Goal: Transaction & Acquisition: Download file/media

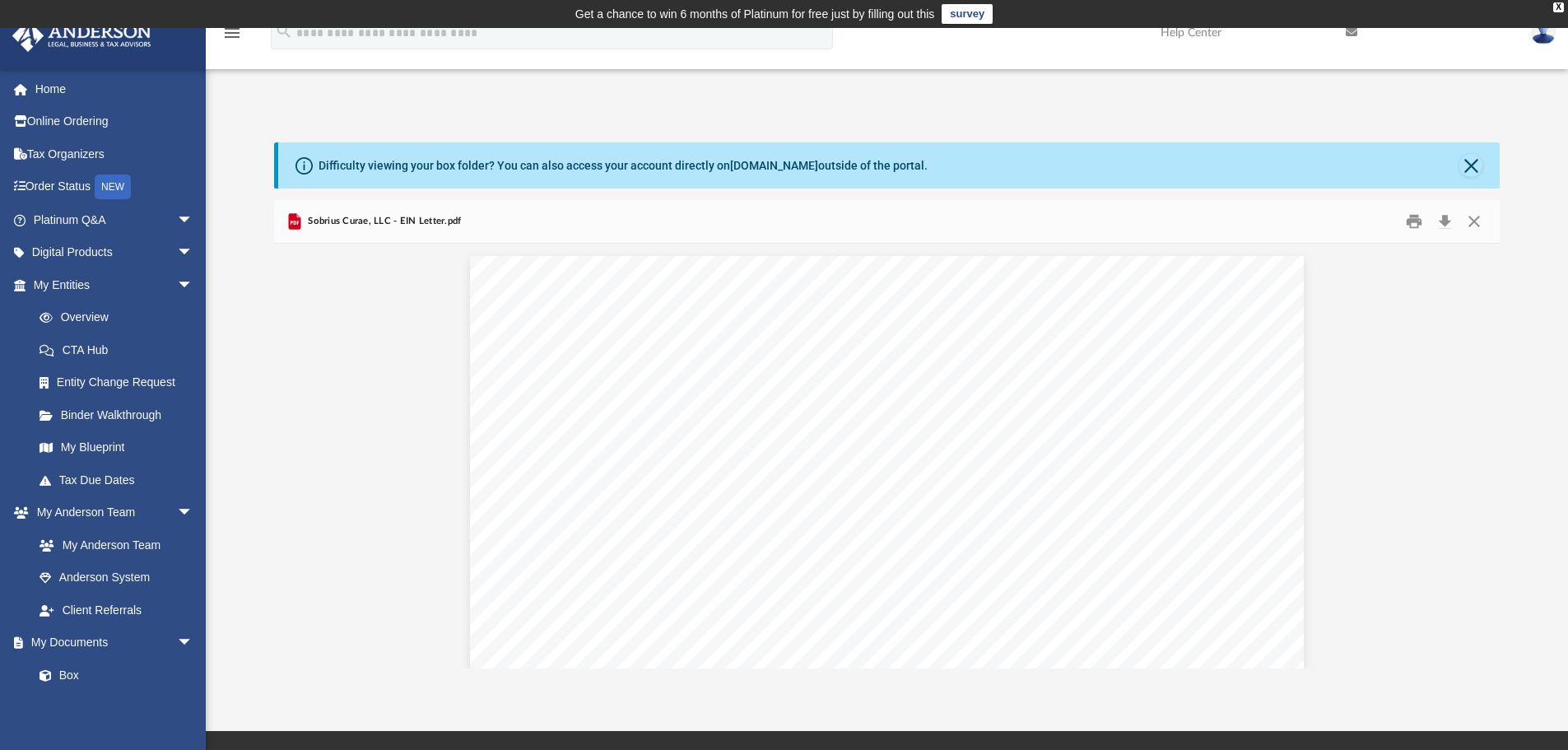
scroll to position [362, 1213]
click at [1448, 222] on button "Download" at bounding box center [1444, 222] width 30 height 25
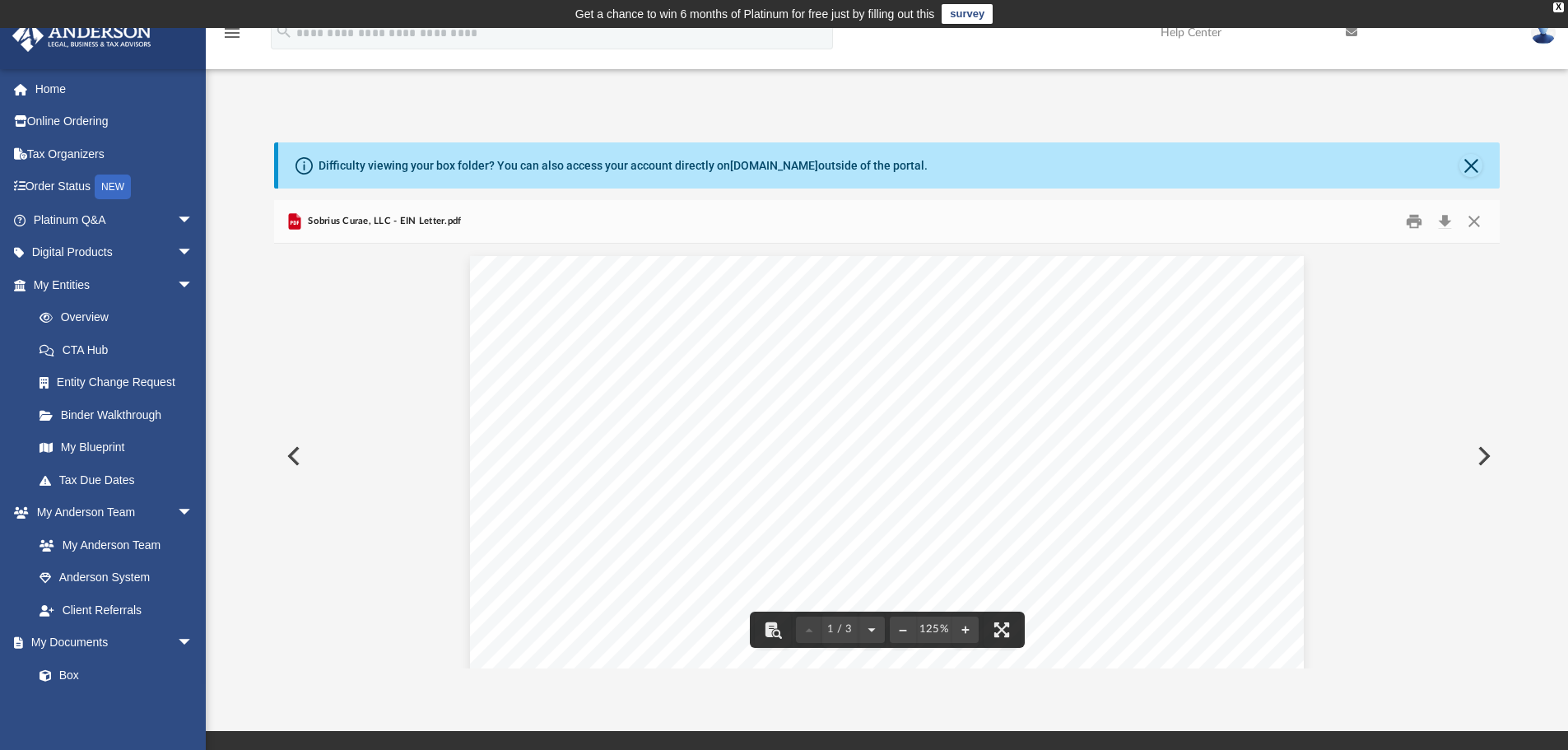
scroll to position [330, 0]
click at [1412, 223] on button "Print" at bounding box center [1413, 222] width 33 height 25
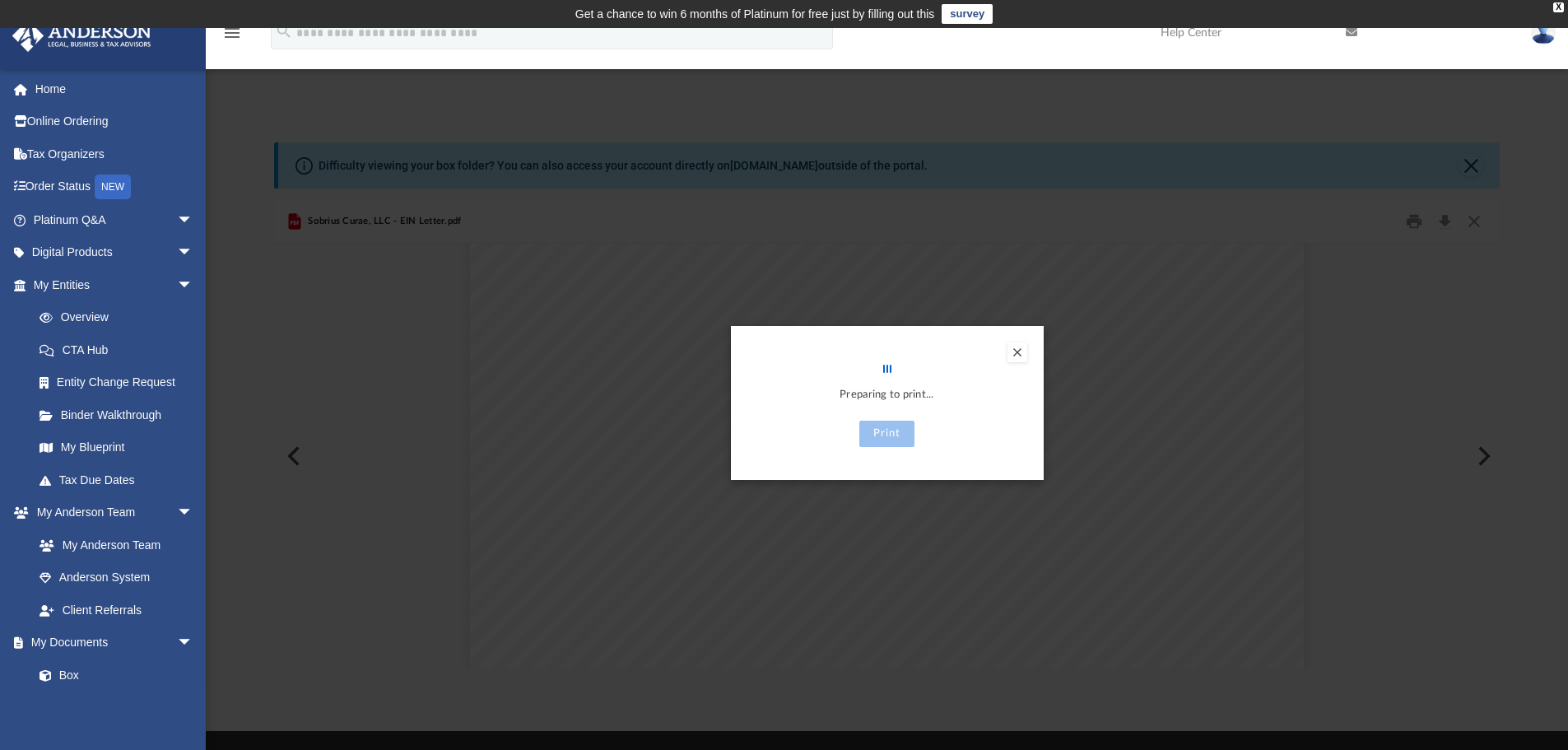
click at [1017, 353] on button "Preview" at bounding box center [1018, 352] width 20 height 20
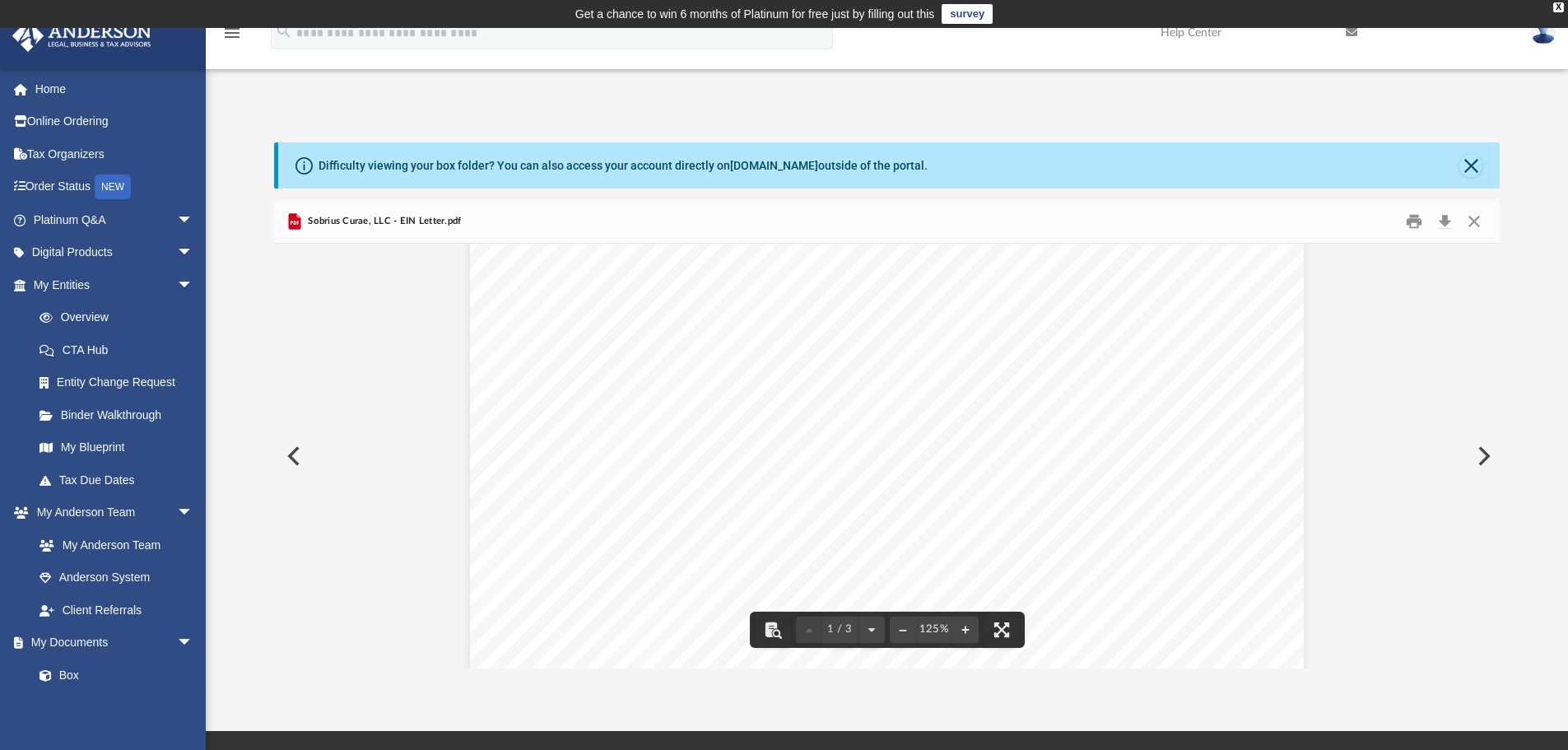
click at [290, 457] on button "Preview" at bounding box center [292, 456] width 36 height 46
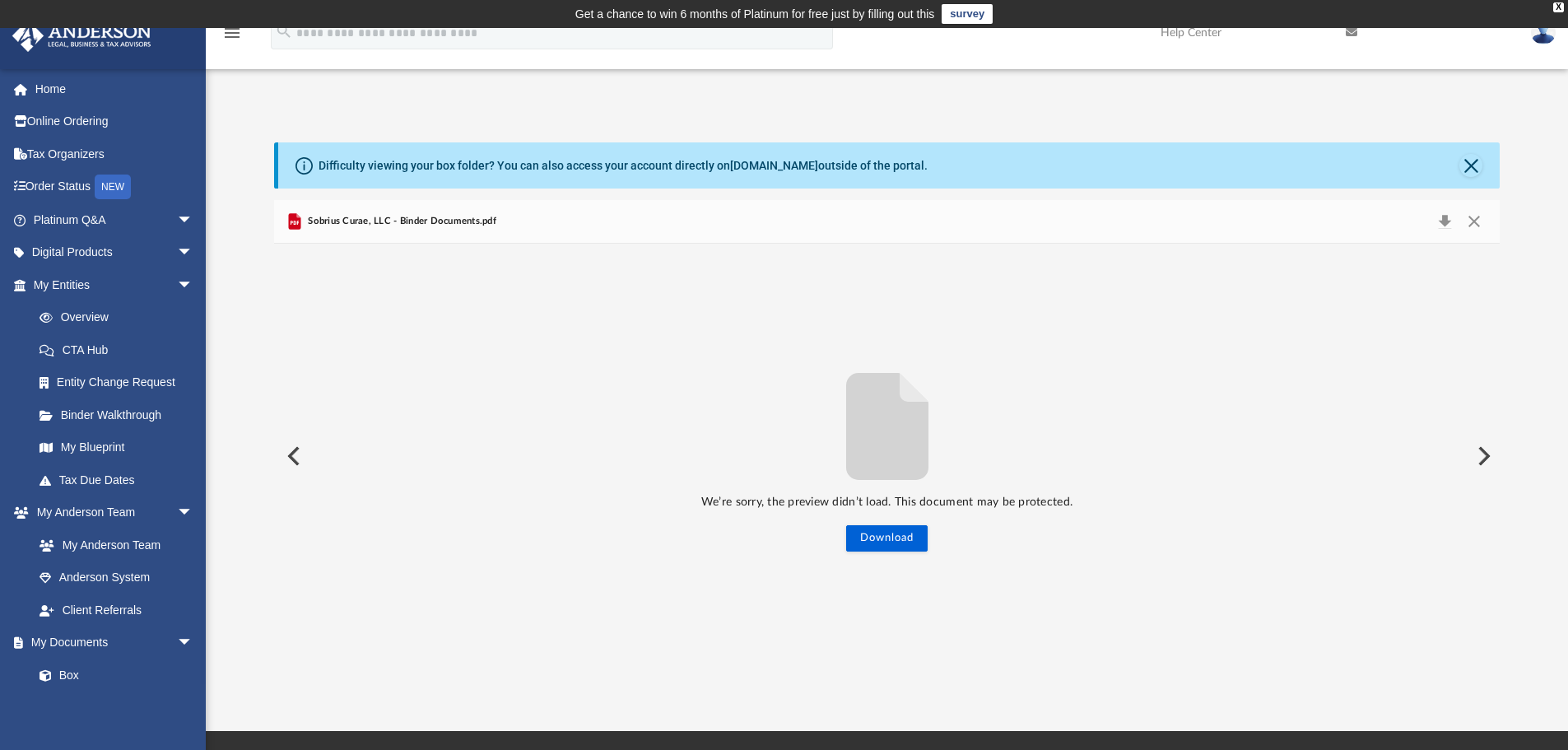
drag, startPoint x: 751, startPoint y: 453, endPoint x: 996, endPoint y: 453, distance: 245.0
click at [901, 456] on div "We’re sorry, the preview didn’t load. This document may be protected. Download" at bounding box center [887, 456] width 1226 height 191
click at [1485, 457] on button "Preview" at bounding box center [1482, 456] width 36 height 46
click at [56, 92] on link "Home" at bounding box center [115, 89] width 206 height 33
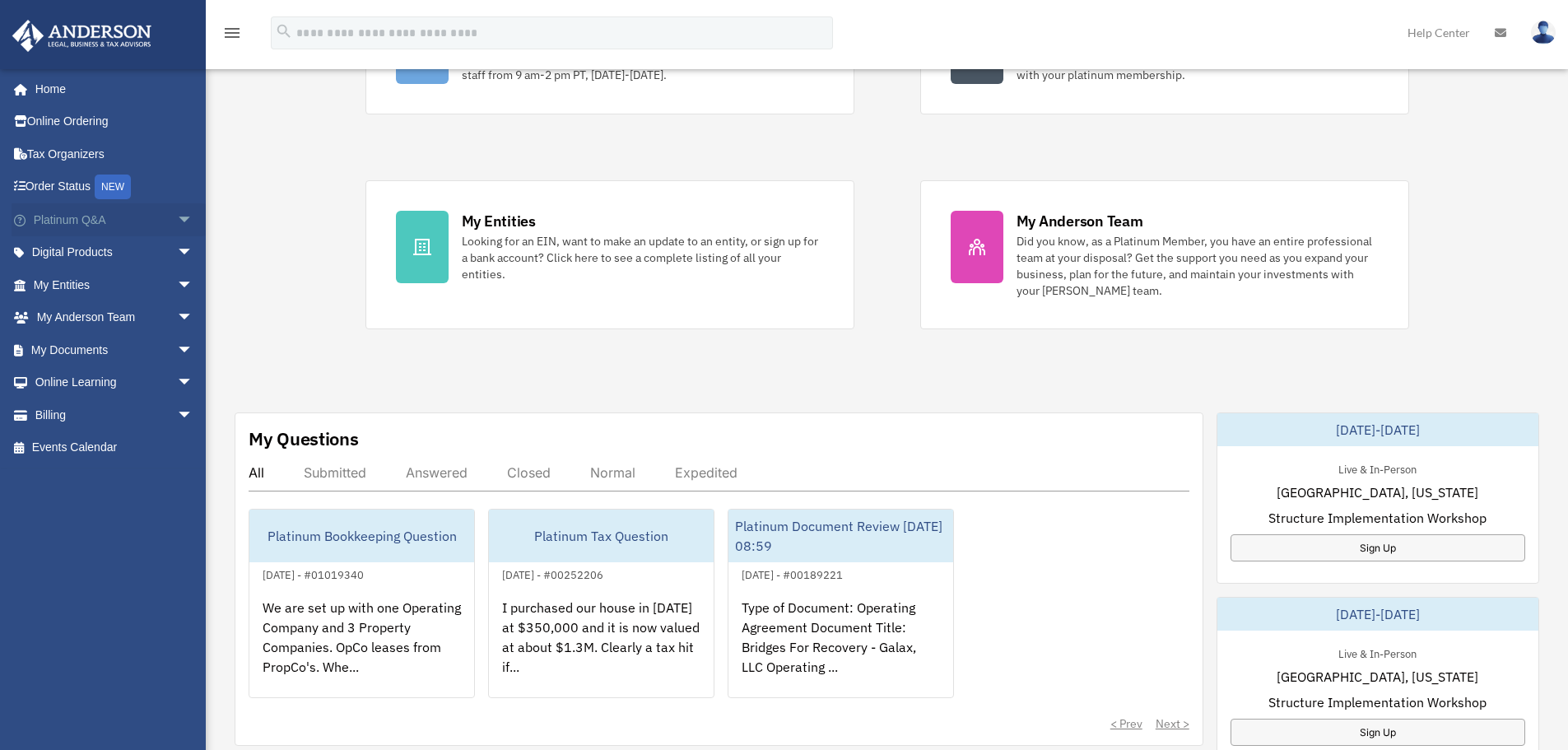
scroll to position [247, 0]
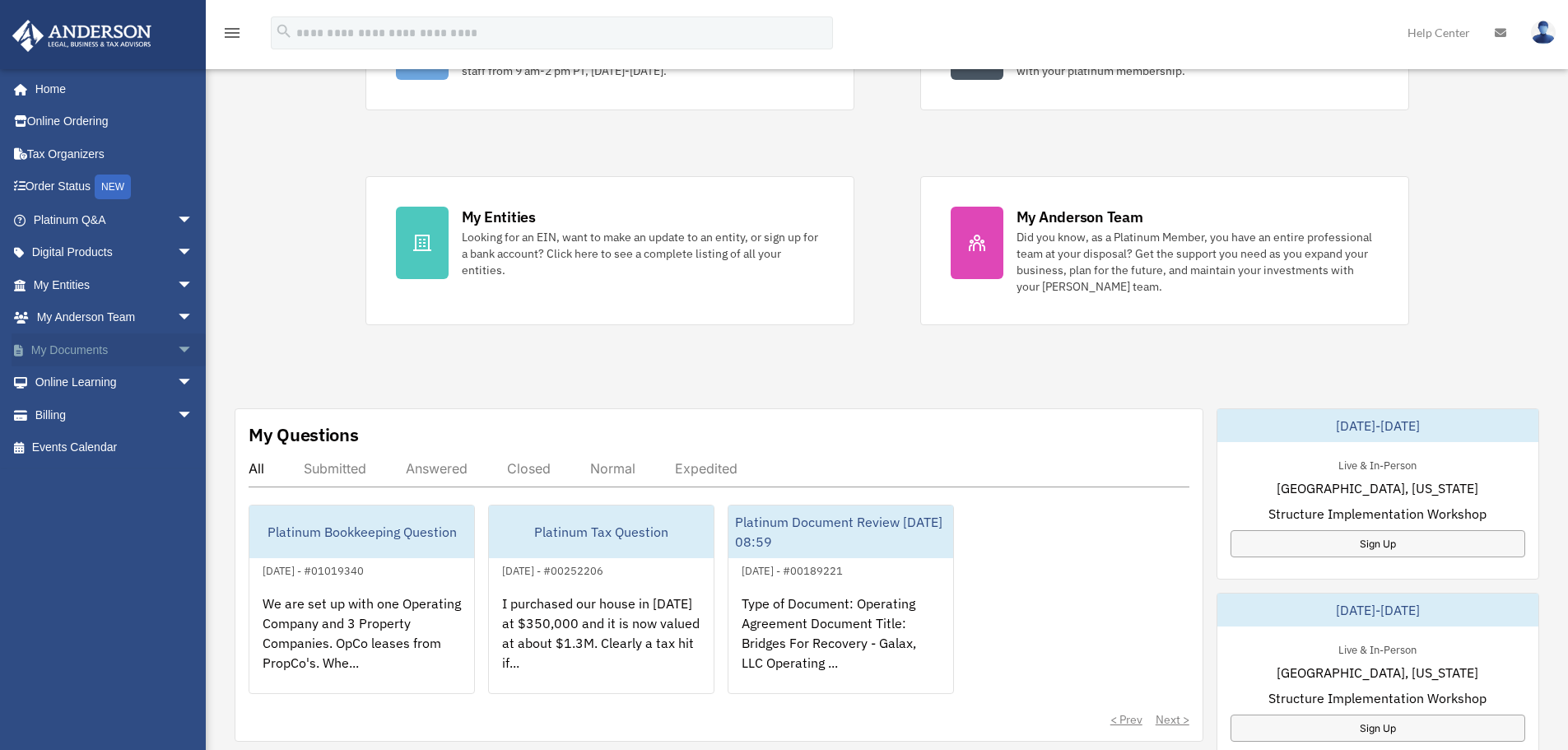
click at [72, 349] on link "My Documents arrow_drop_down" at bounding box center [115, 350] width 206 height 33
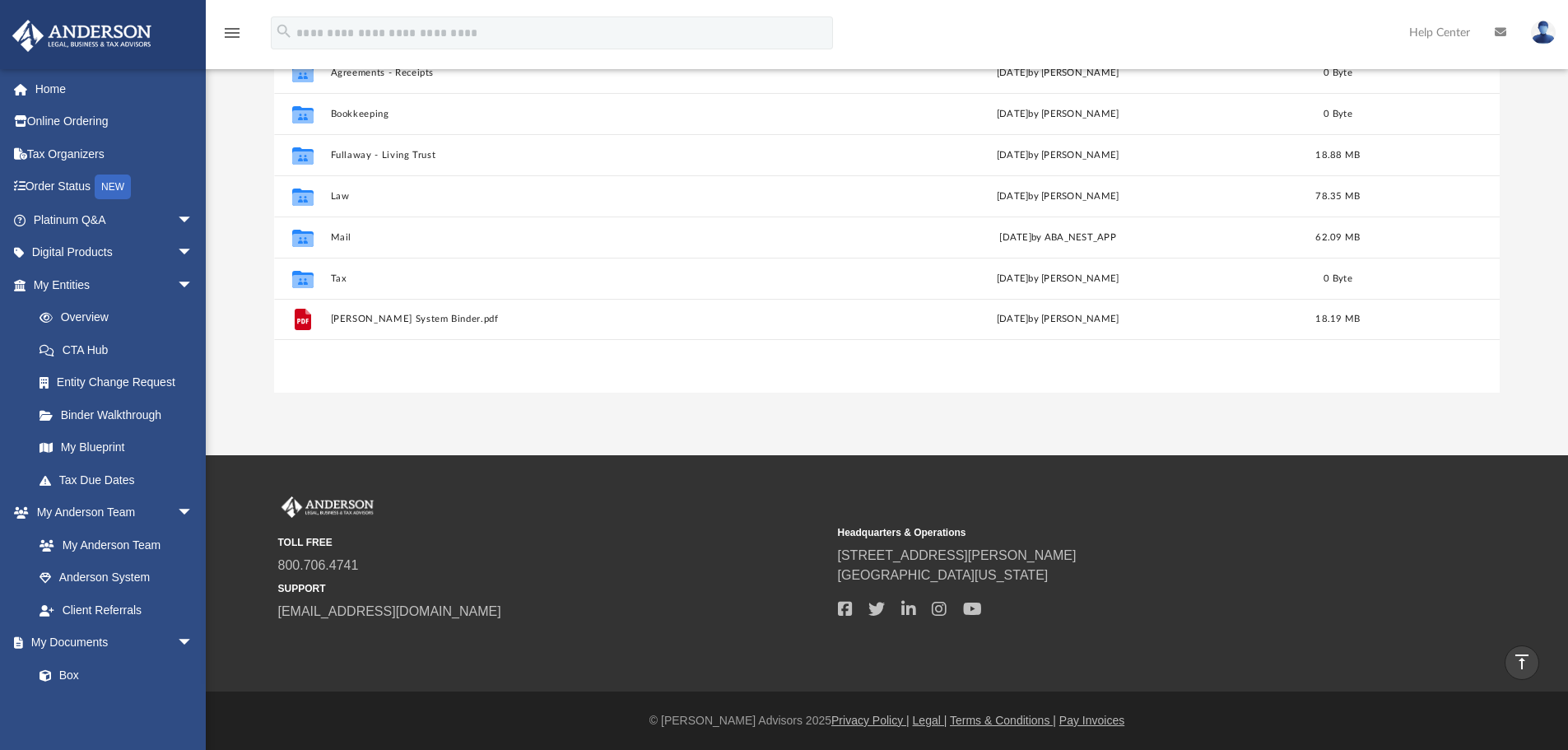
scroll to position [362, 1213]
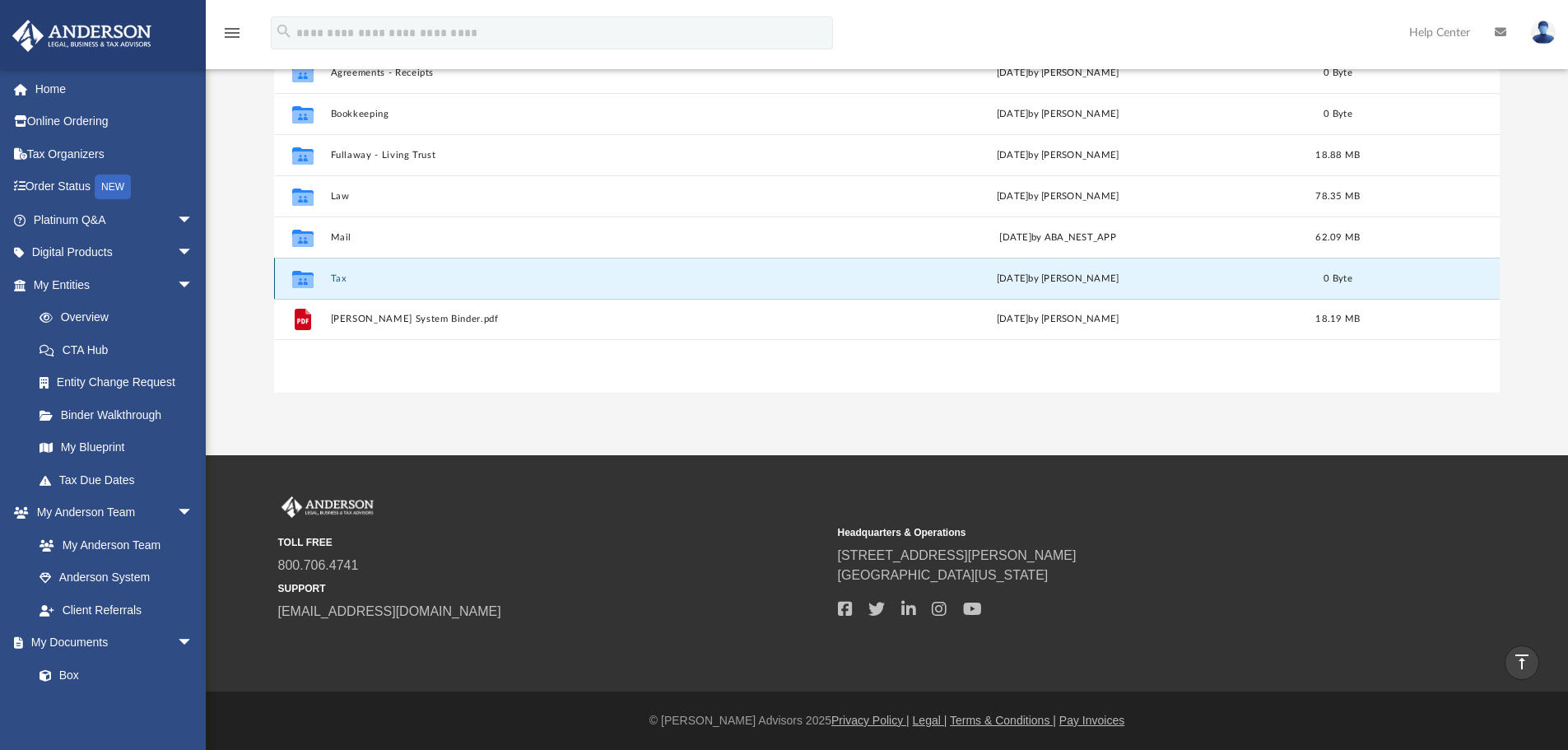
click at [342, 274] on button "Tax" at bounding box center [570, 279] width 480 height 11
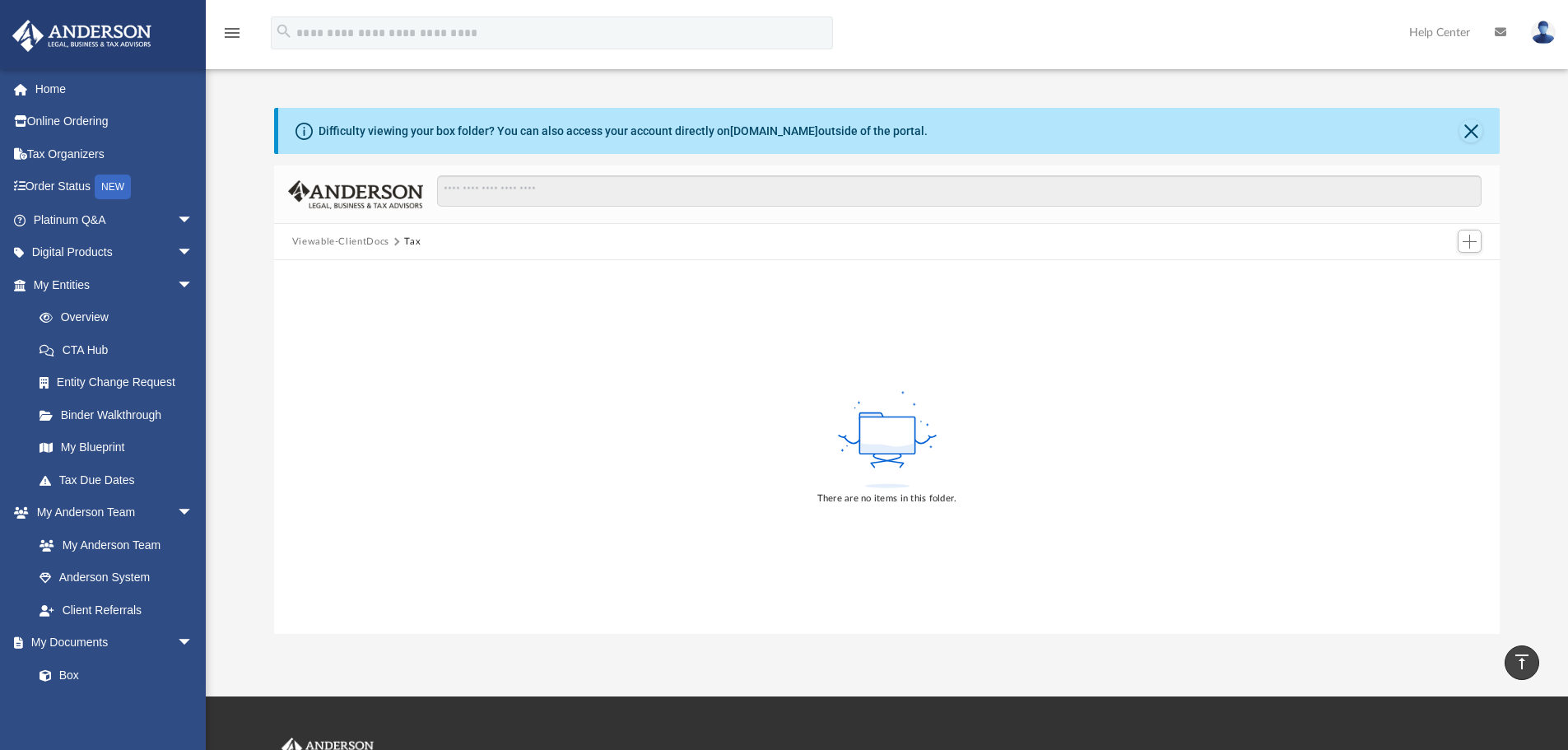
scroll to position [0, 0]
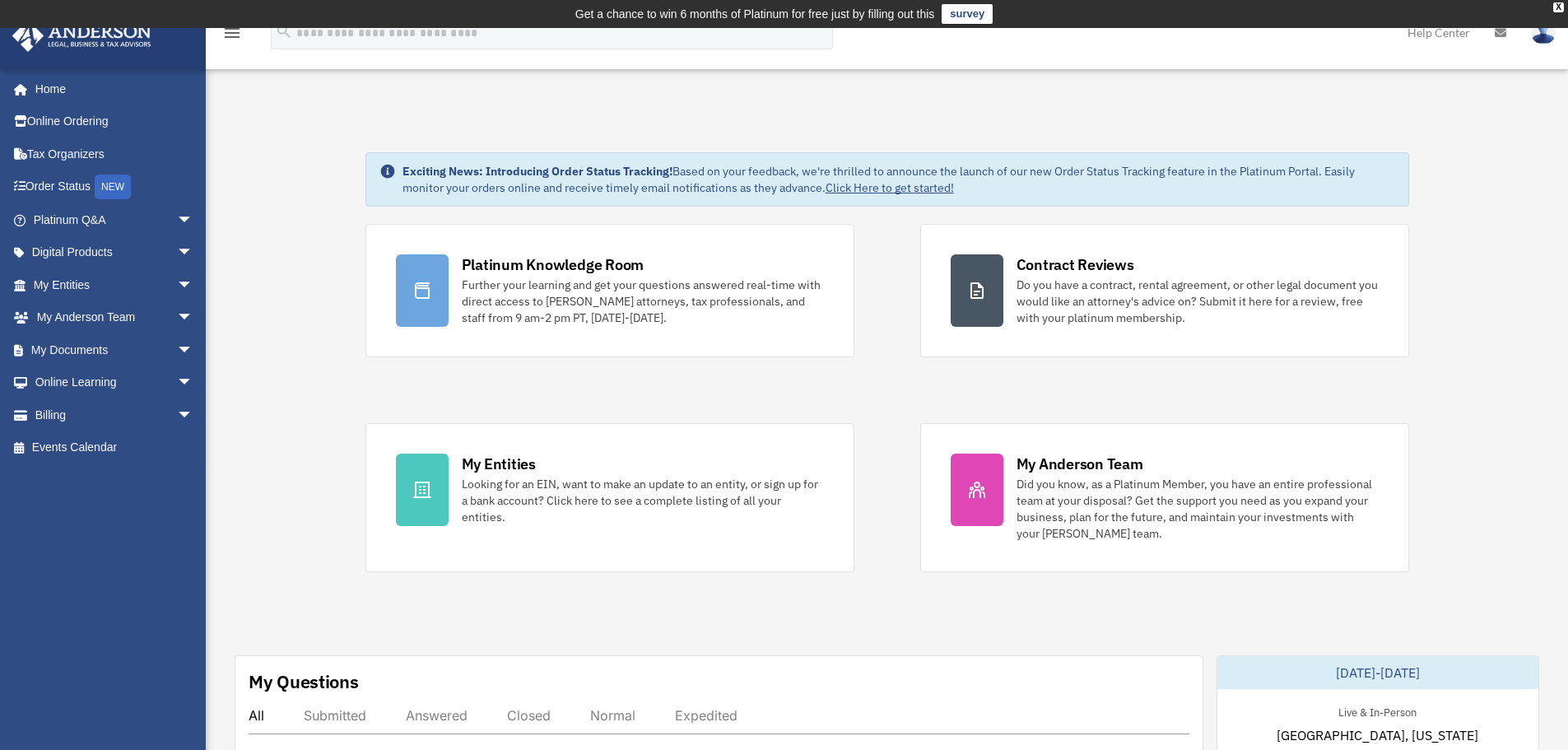
scroll to position [247, 0]
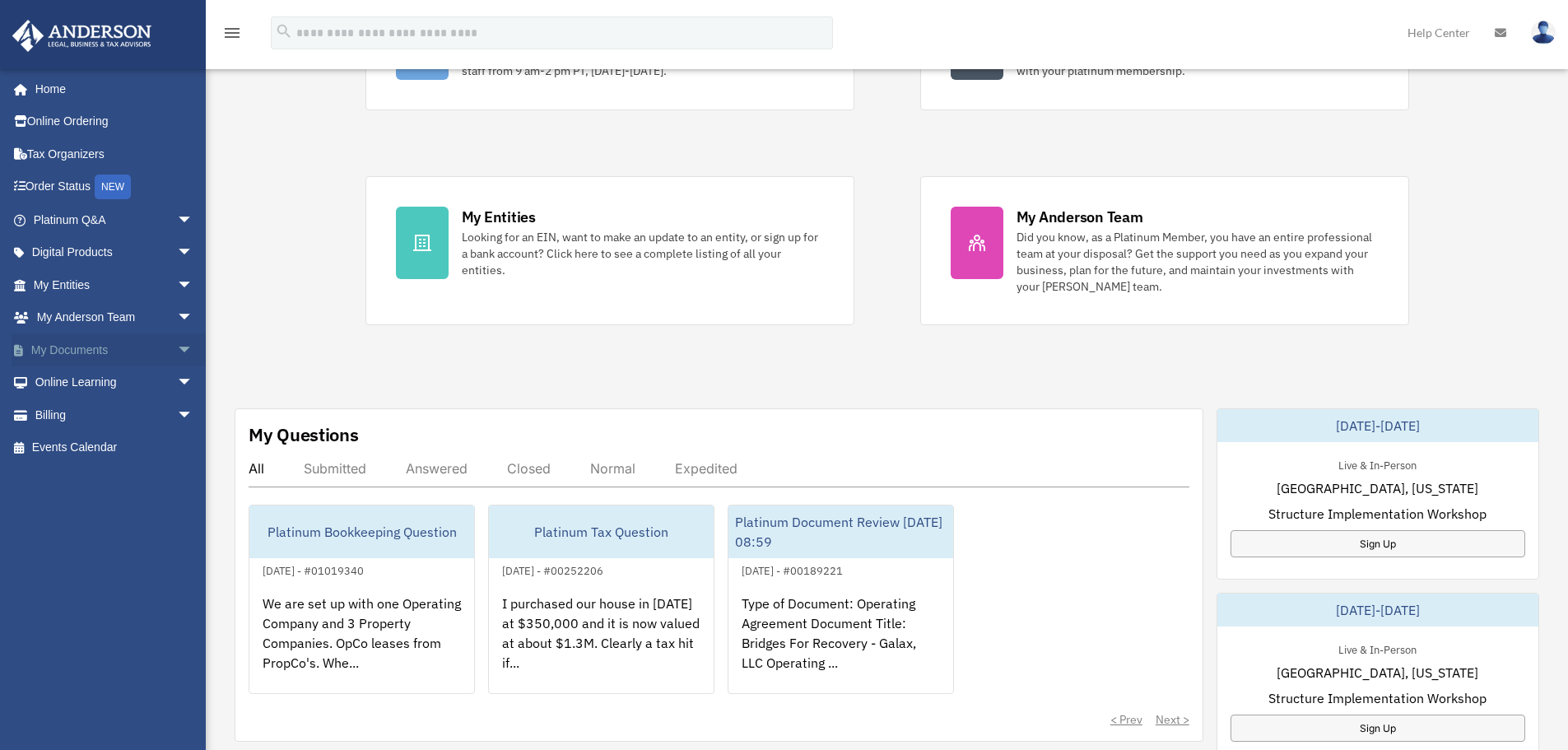
click at [88, 348] on link "My Documents arrow_drop_down" at bounding box center [115, 350] width 206 height 33
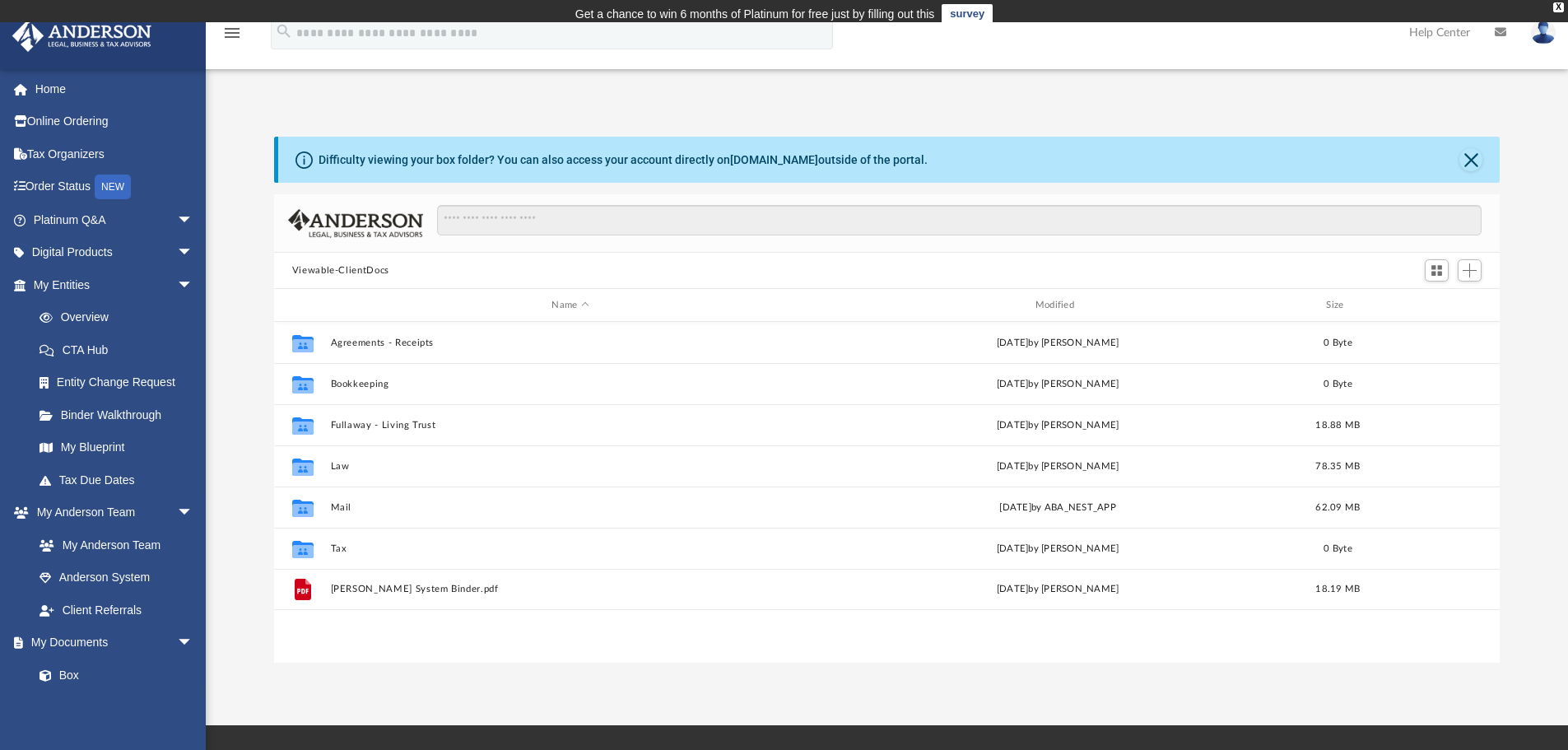
scroll to position [362, 1213]
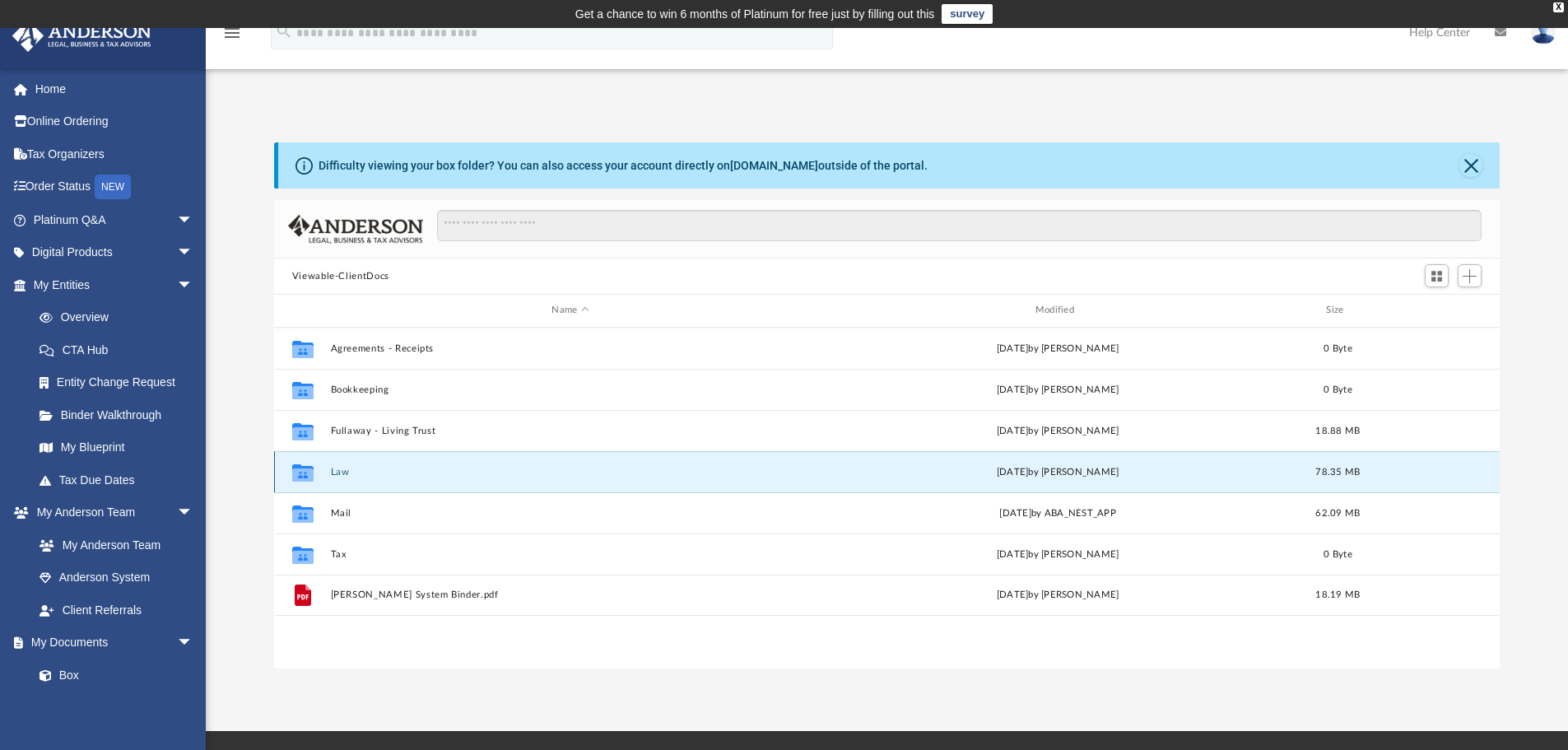
click at [338, 469] on button "Law" at bounding box center [570, 472] width 480 height 11
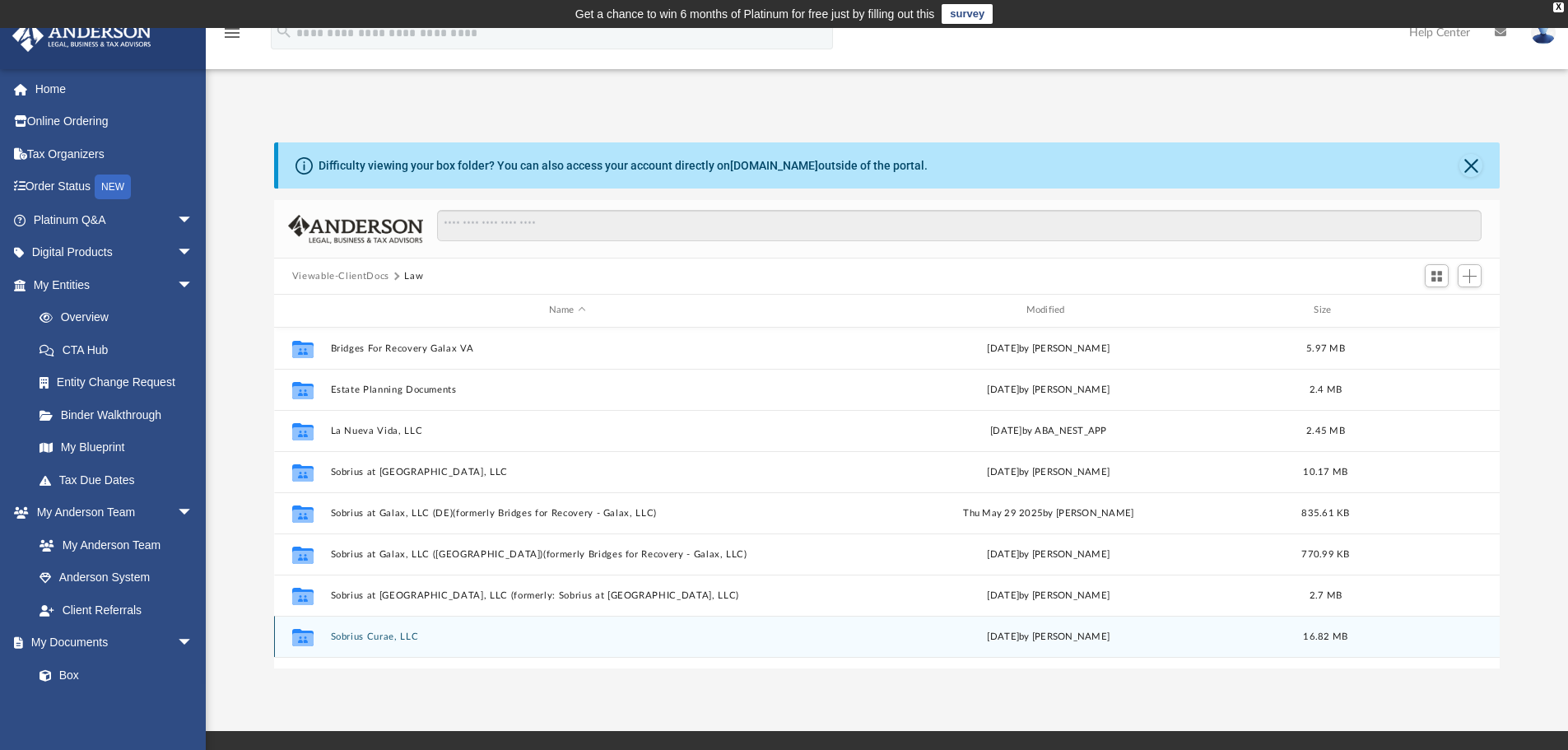
click at [357, 638] on button "Sobrius Curae, LLC" at bounding box center [568, 637] width 474 height 11
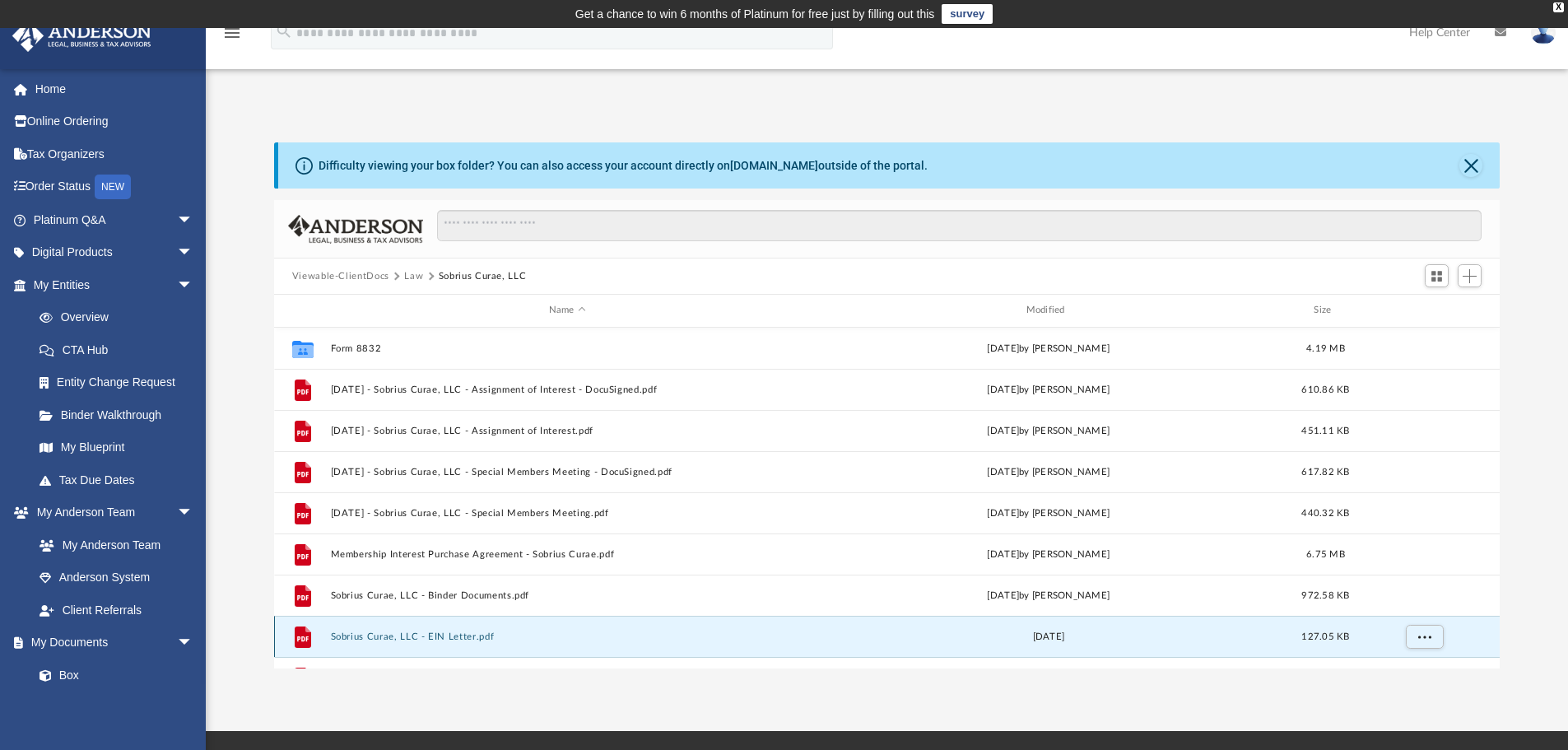
click at [361, 638] on button "Sobrius Curae, LLC - EIN Letter.pdf" at bounding box center [568, 637] width 474 height 11
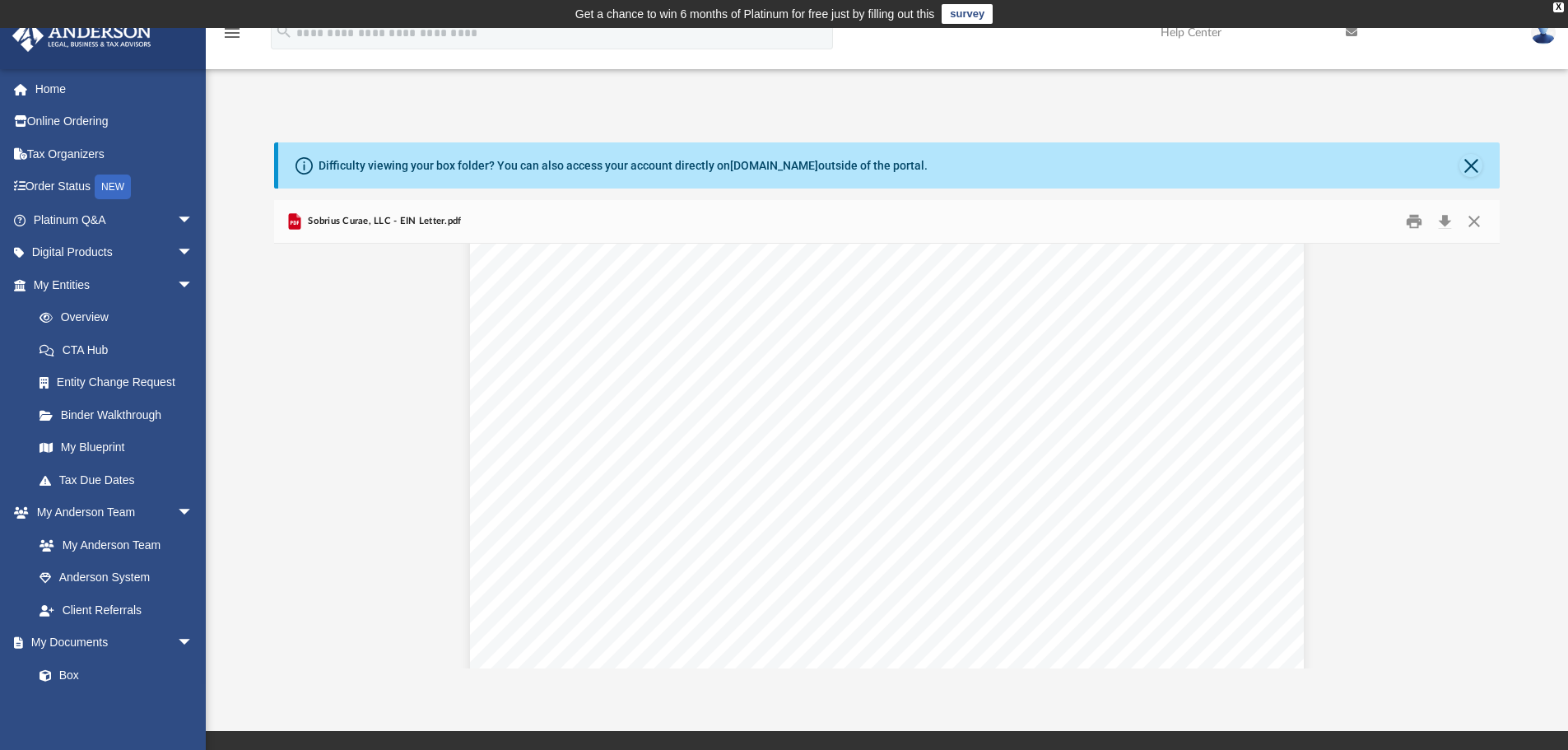
scroll to position [0, 0]
click at [1441, 220] on button "Download" at bounding box center [1444, 222] width 30 height 25
